Goal: Find specific page/section: Find specific page/section

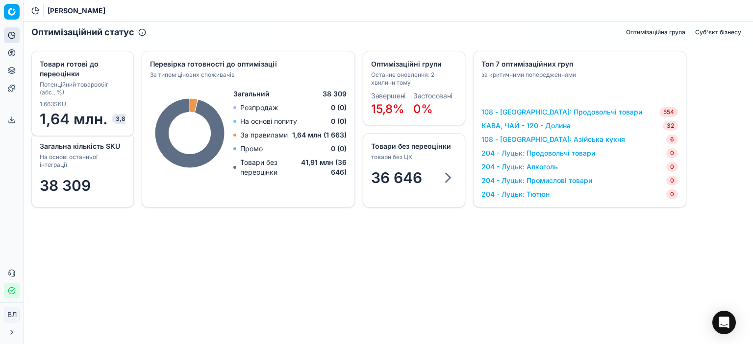
drag, startPoint x: 123, startPoint y: 3, endPoint x: 339, endPoint y: 319, distance: 382.9
click at [339, 319] on div "Оптимізаційний статус Оптимізаційна група Суб'єкт бізнесу Загальна кількість SK…" at bounding box center [388, 183] width 729 height 323
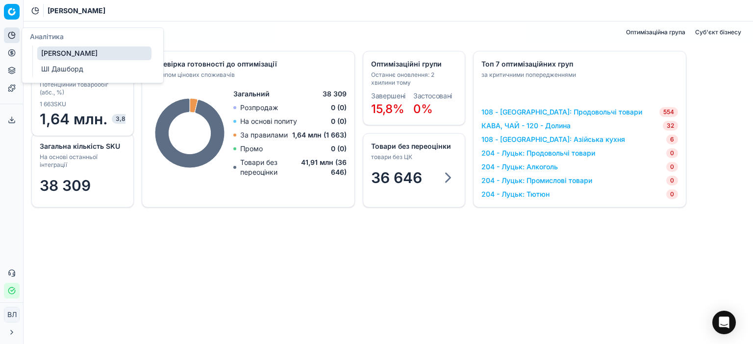
click at [12, 41] on button "Аналітика" at bounding box center [12, 35] width 16 height 16
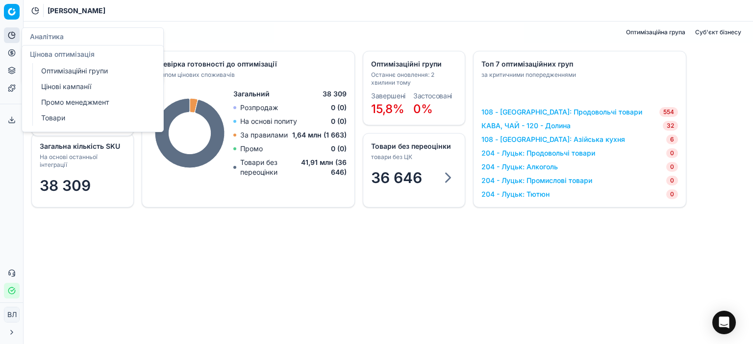
click at [12, 60] on button "Цінова оптимізація" at bounding box center [12, 53] width 16 height 16
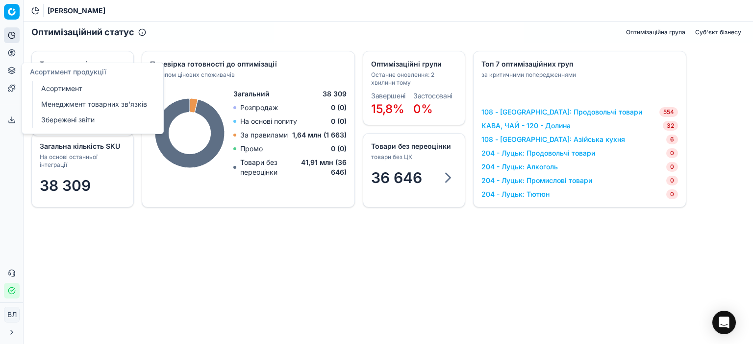
click at [11, 70] on icon at bounding box center [12, 71] width 8 height 8
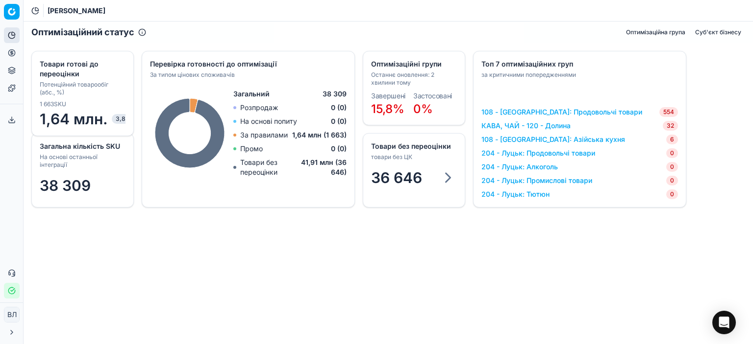
click at [59, 12] on font "[PERSON_NAME]" at bounding box center [77, 10] width 58 height 8
click at [8, 334] on icon at bounding box center [12, 333] width 8 height 8
